Goal: Communication & Community: Answer question/provide support

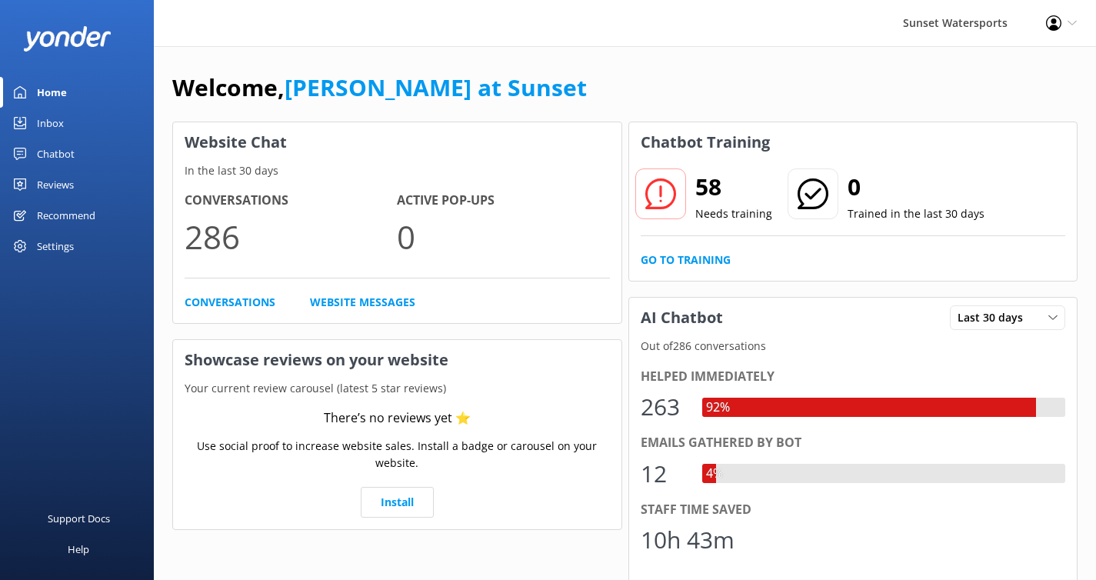
click at [57, 133] on div "Inbox" at bounding box center [50, 123] width 27 height 31
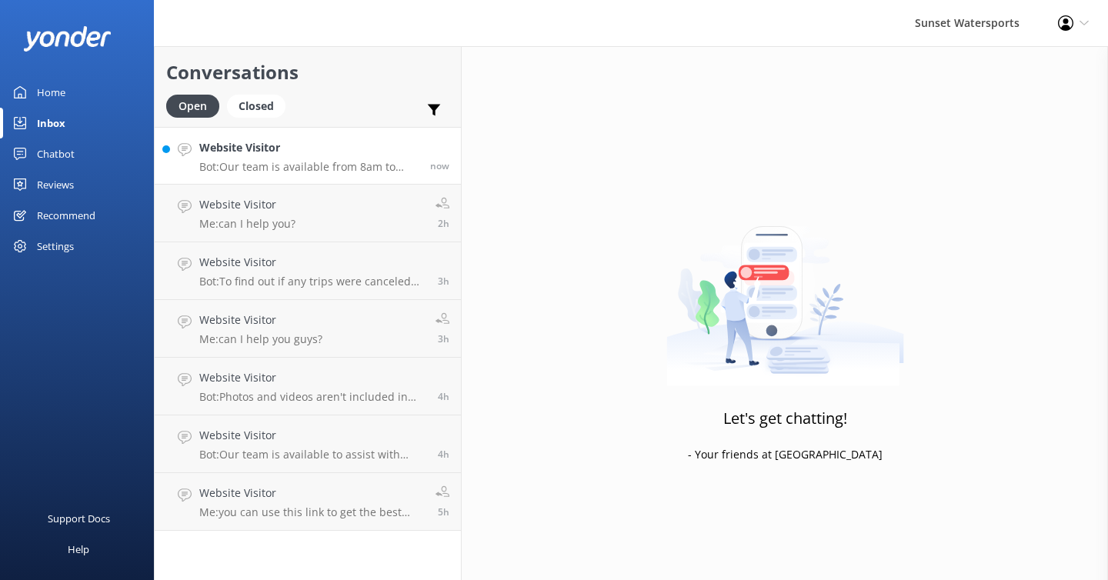
click at [319, 172] on p "Bot: Our team is available from 8am to 8pm and will be with you shortly! You ca…" at bounding box center [308, 167] width 219 height 14
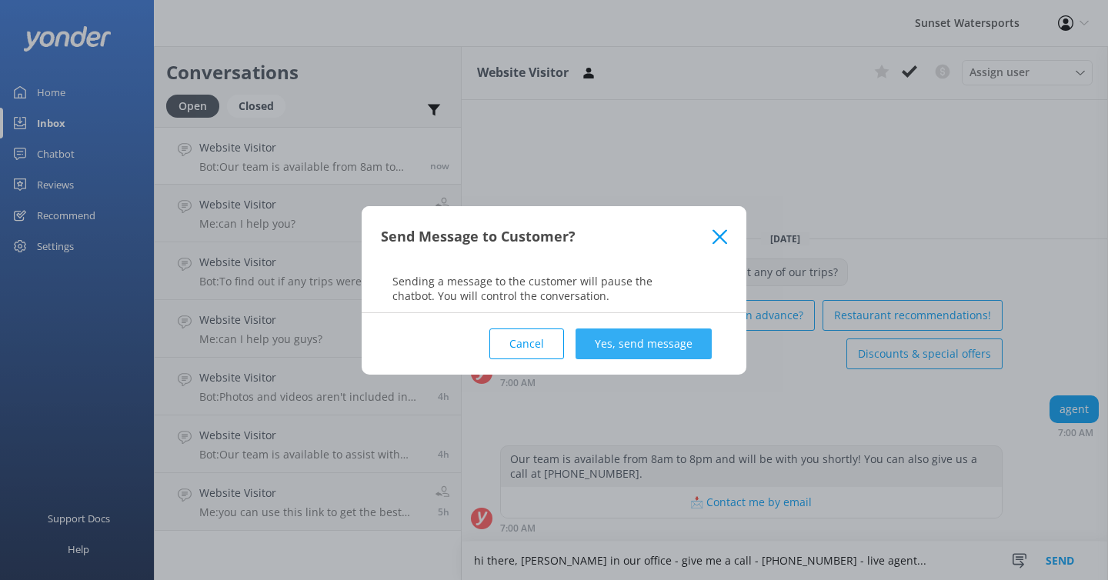
type textarea "hi there, [PERSON_NAME] in our office - give me a call - [PHONE_NUMBER] - live …"
click at [654, 348] on button "Yes, send message" at bounding box center [644, 344] width 136 height 31
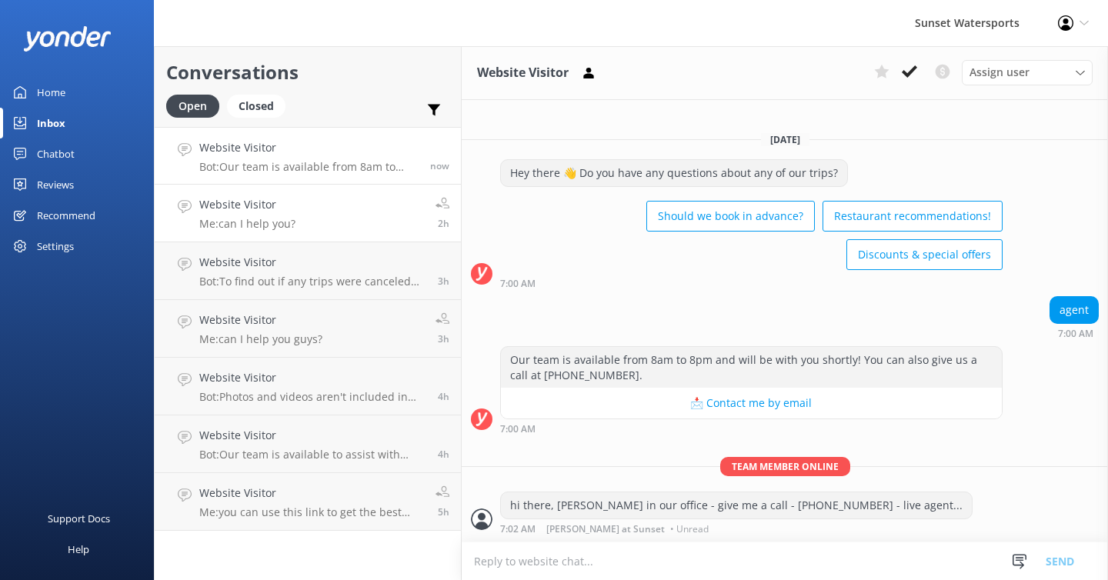
click at [345, 225] on link "Website Visitor Me: can I help you? 2h" at bounding box center [308, 214] width 306 height 58
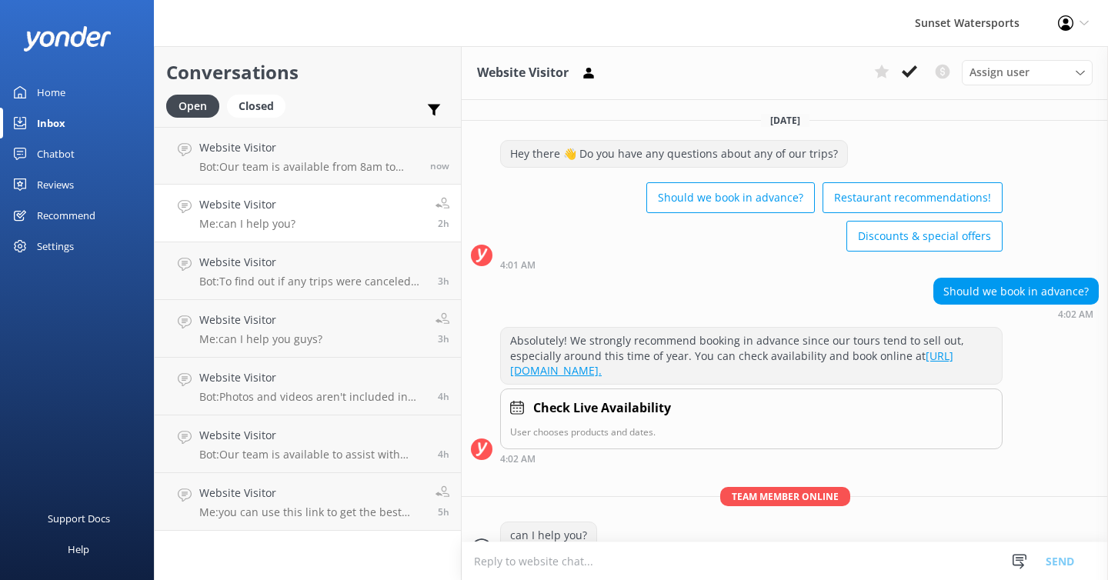
scroll to position [44, 0]
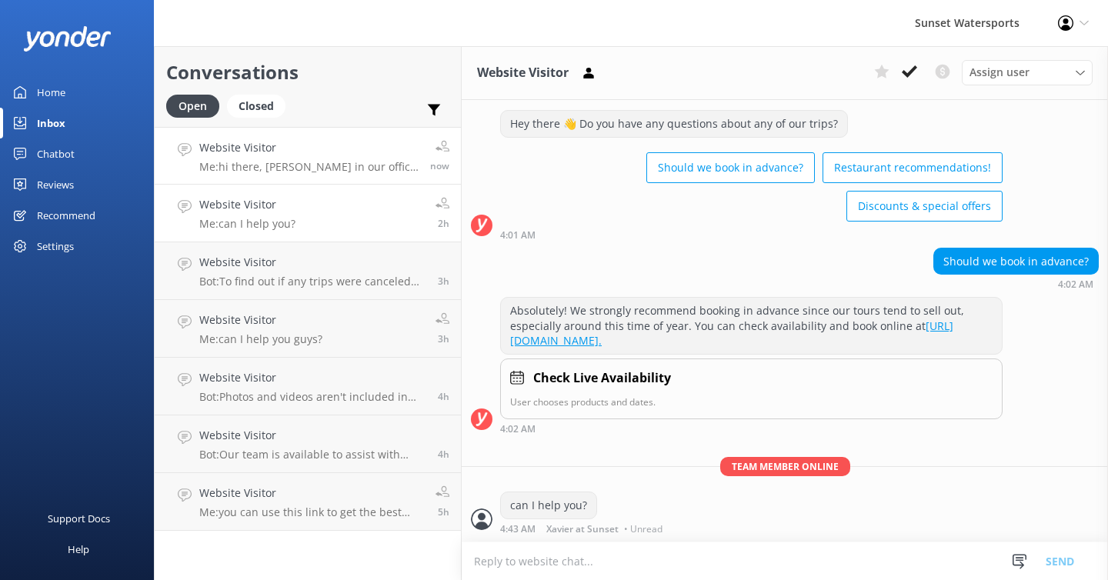
click at [362, 165] on p "Me: hi there, [PERSON_NAME] in our office - give me a call - [PHONE_NUMBER] - l…" at bounding box center [308, 167] width 219 height 14
